Goal: Task Accomplishment & Management: Use online tool/utility

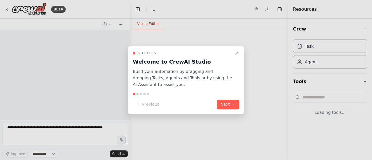
select select "****"
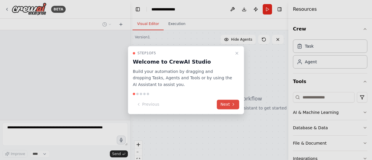
click at [232, 105] on icon at bounding box center [233, 104] width 5 height 5
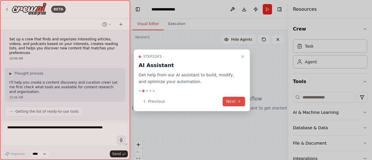
click at [237, 104] on button "Next" at bounding box center [234, 102] width 22 height 10
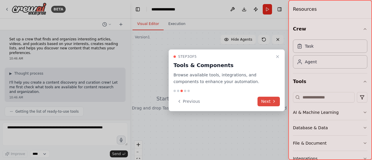
click at [269, 103] on button "Next" at bounding box center [269, 102] width 22 height 10
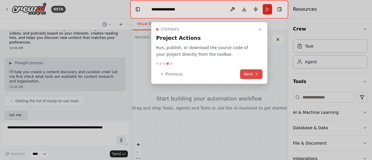
click at [257, 75] on icon at bounding box center [256, 74] width 5 height 5
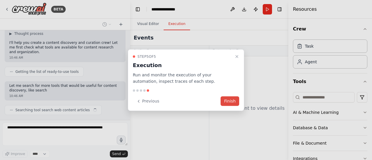
scroll to position [44, 0]
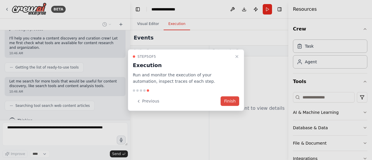
click at [233, 103] on button "Finish" at bounding box center [230, 102] width 19 height 10
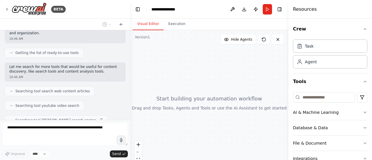
scroll to position [73, 0]
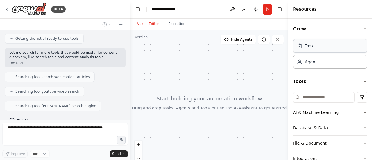
click at [327, 47] on div "Task" at bounding box center [330, 45] width 74 height 13
click at [310, 44] on div "Task" at bounding box center [309, 46] width 9 height 6
click at [309, 46] on div "Task" at bounding box center [309, 46] width 9 height 6
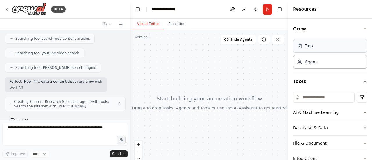
scroll to position [116, 0]
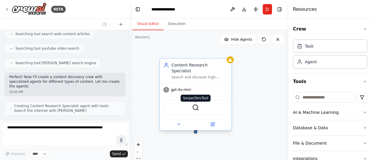
click at [197, 104] on img at bounding box center [195, 107] width 7 height 7
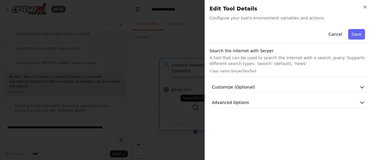
scroll to position [135, 0]
click at [263, 87] on button "Customize (Optional)" at bounding box center [289, 87] width 158 height 11
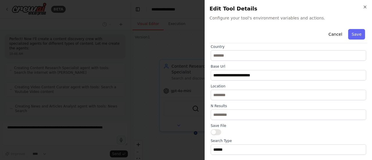
scroll to position [149, 0]
click at [354, 36] on button "Save" at bounding box center [356, 34] width 17 height 10
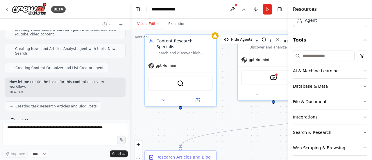
scroll to position [45, 0]
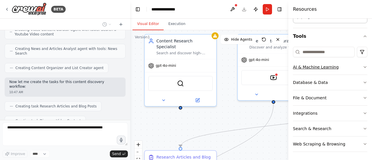
click at [363, 67] on icon "button" at bounding box center [365, 67] width 5 height 5
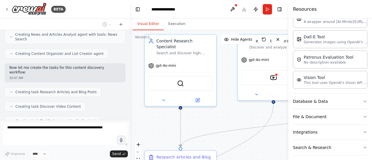
scroll to position [114, 0]
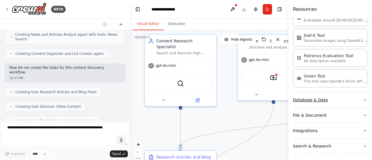
click at [363, 100] on icon "button" at bounding box center [365, 100] width 5 height 5
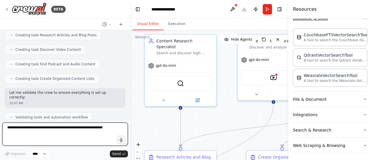
scroll to position [287, 0]
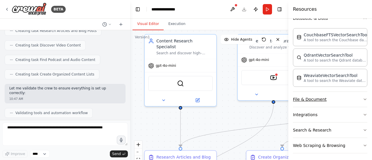
click at [363, 97] on icon "button" at bounding box center [365, 99] width 5 height 5
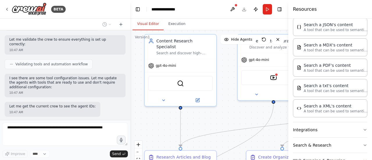
scroll to position [375, 0]
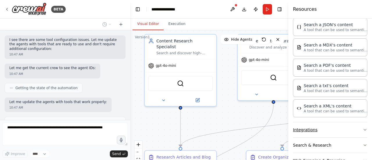
click at [363, 128] on icon "button" at bounding box center [365, 130] width 5 height 5
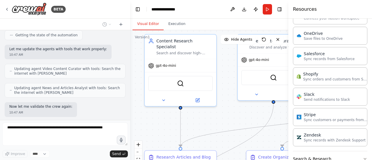
scroll to position [790, 0]
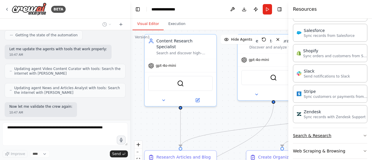
click at [363, 133] on icon "button" at bounding box center [365, 135] width 5 height 5
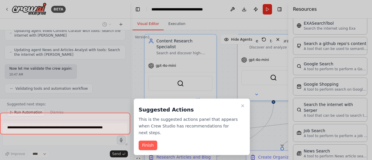
scroll to position [960, 0]
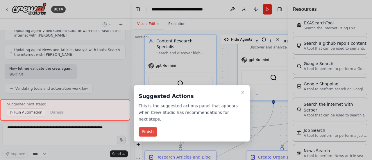
click at [153, 129] on button "Finish" at bounding box center [148, 132] width 19 height 10
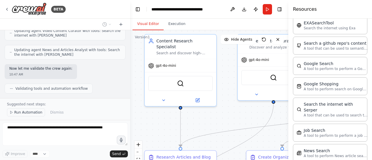
click at [27, 115] on span "Run Automation" at bounding box center [28, 112] width 28 height 5
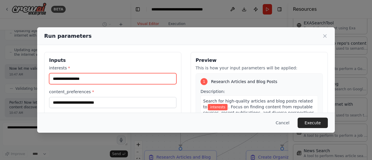
click at [106, 79] on input "interests *" at bounding box center [112, 78] width 127 height 11
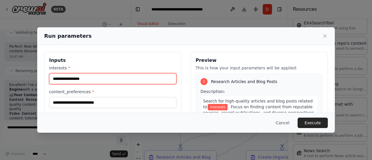
click at [60, 81] on input "interests *" at bounding box center [112, 78] width 127 height 11
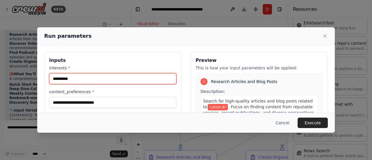
scroll to position [643, 0]
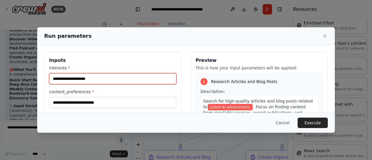
type input "**********"
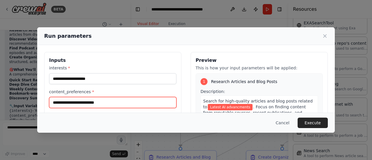
click at [125, 104] on input "content_preferences *" at bounding box center [112, 102] width 127 height 11
type input "**********"
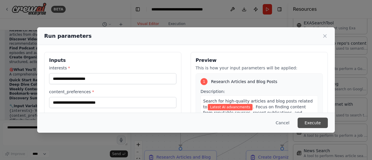
click at [309, 126] on button "Execute" at bounding box center [313, 123] width 30 height 10
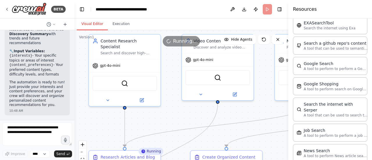
scroll to position [1120, 0]
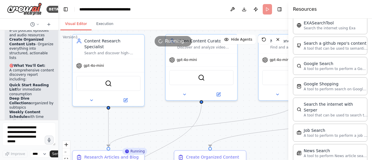
drag, startPoint x: 130, startPoint y: 82, endPoint x: 57, endPoint y: 76, distance: 73.3
click at [57, 76] on div at bounding box center [57, 80] width 2 height 160
click at [103, 26] on button "Execution" at bounding box center [105, 24] width 26 height 12
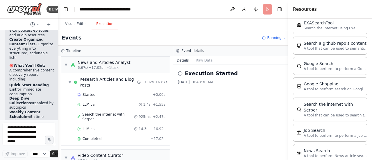
scroll to position [0, 0]
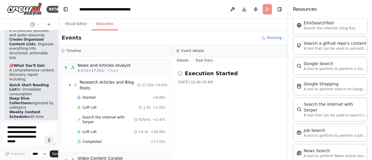
click at [197, 62] on button "Raw Data" at bounding box center [204, 60] width 24 height 8
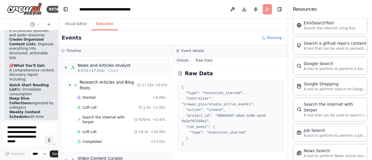
click at [183, 60] on button "Details" at bounding box center [182, 60] width 19 height 8
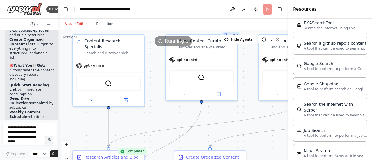
click at [81, 24] on button "Visual Editor" at bounding box center [75, 24] width 31 height 12
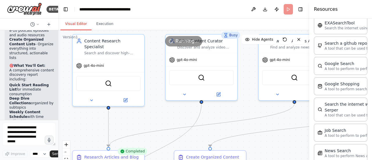
drag, startPoint x: 289, startPoint y: 106, endPoint x: 371, endPoint y: 145, distance: 90.9
click at [371, 145] on div "Resources Crew Task Agent Tools AI & Machine Learning AIMind Tool A wrapper aro…" at bounding box center [340, 80] width 63 height 160
click at [300, 12] on button "Toggle Right Sidebar" at bounding box center [301, 9] width 8 height 8
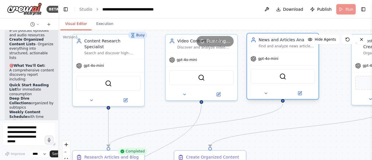
click at [299, 85] on div "SerperDevTool" at bounding box center [283, 76] width 72 height 22
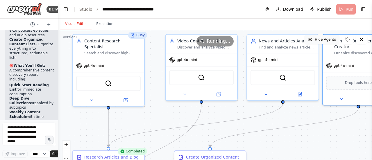
click at [327, 41] on span "Hide Agents" at bounding box center [325, 39] width 21 height 5
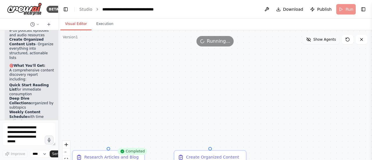
click at [325, 42] on button "Show Agents" at bounding box center [321, 39] width 37 height 9
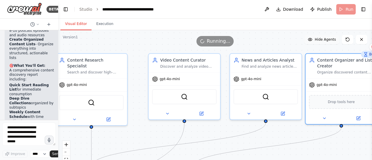
scroll to position [1220, 0]
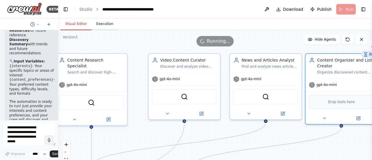
click at [99, 28] on button "Execution" at bounding box center [105, 24] width 26 height 12
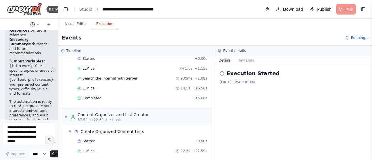
scroll to position [208, 0]
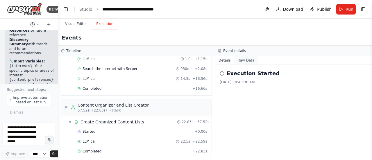
click at [247, 62] on button "Raw Data" at bounding box center [246, 60] width 24 height 8
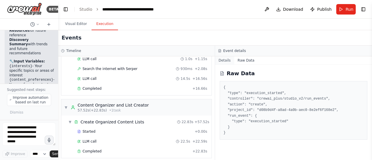
click at [224, 63] on button "Details" at bounding box center [224, 60] width 19 height 8
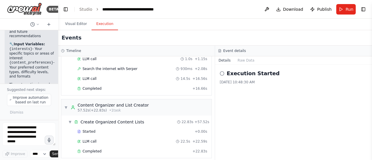
scroll to position [1256, 0]
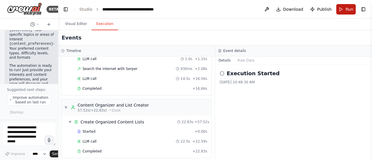
click at [343, 12] on button "Run" at bounding box center [345, 9] width 19 height 10
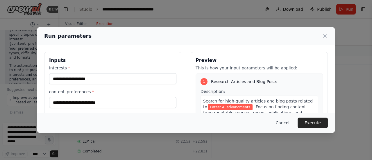
click at [285, 128] on button "Cancel" at bounding box center [282, 123] width 23 height 10
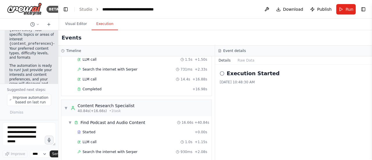
scroll to position [126, 0]
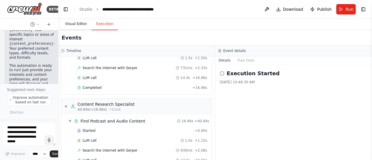
click at [76, 22] on button "Visual Editor" at bounding box center [75, 24] width 31 height 12
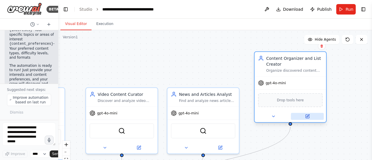
click at [309, 119] on icon at bounding box center [307, 116] width 5 height 5
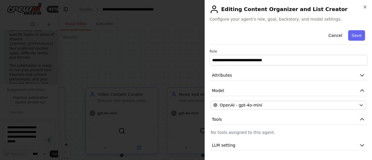
scroll to position [15, 0]
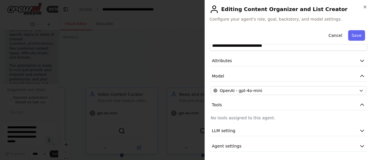
click at [359, 113] on div "**********" at bounding box center [289, 82] width 158 height 138
click at [361, 133] on button "LLM setting" at bounding box center [289, 131] width 158 height 11
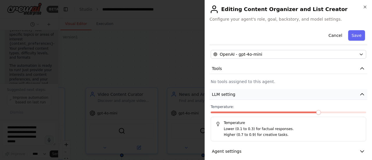
scroll to position [56, 0]
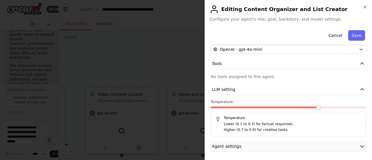
click at [359, 148] on icon "button" at bounding box center [362, 147] width 6 height 6
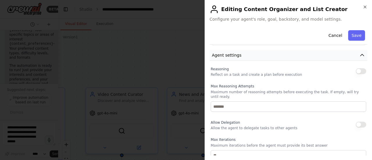
scroll to position [150, 0]
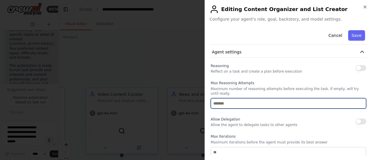
click at [343, 100] on input "number" at bounding box center [289, 103] width 156 height 10
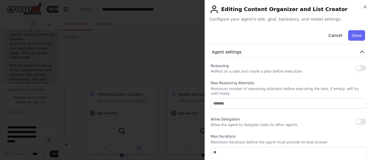
click at [356, 68] on button "button" at bounding box center [361, 68] width 10 height 6
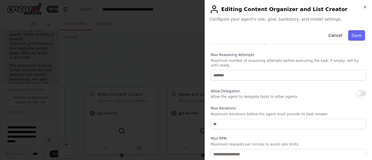
scroll to position [207, 0]
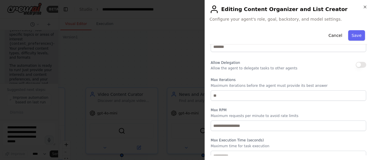
click at [356, 62] on button "button" at bounding box center [361, 65] width 10 height 6
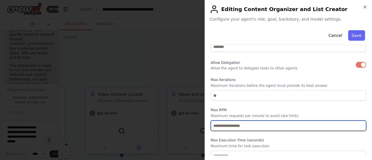
click at [313, 121] on input "number" at bounding box center [289, 126] width 156 height 10
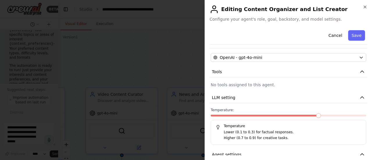
scroll to position [0, 0]
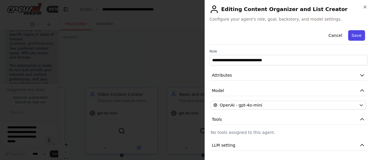
click at [355, 36] on button "Save" at bounding box center [356, 35] width 17 height 10
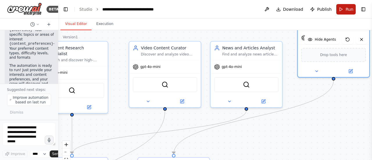
click at [344, 11] on button "Run" at bounding box center [345, 9] width 19 height 10
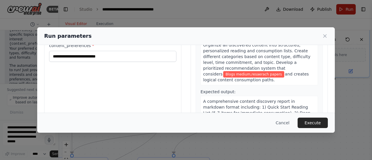
scroll to position [48, 0]
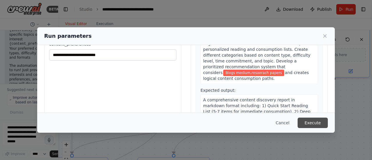
click at [315, 126] on button "Execute" at bounding box center [313, 123] width 30 height 10
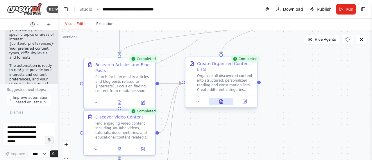
click at [221, 103] on icon at bounding box center [220, 103] width 1 height 0
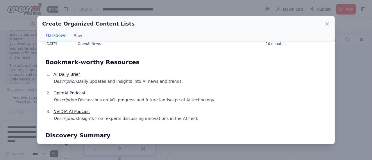
scroll to position [440, 0]
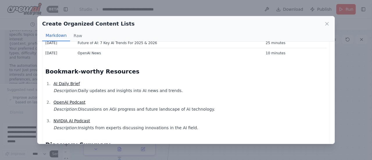
click at [66, 84] on link "AI Daily Brief" at bounding box center [67, 83] width 26 height 5
